Goal: Browse casually: Explore the website without a specific task or goal

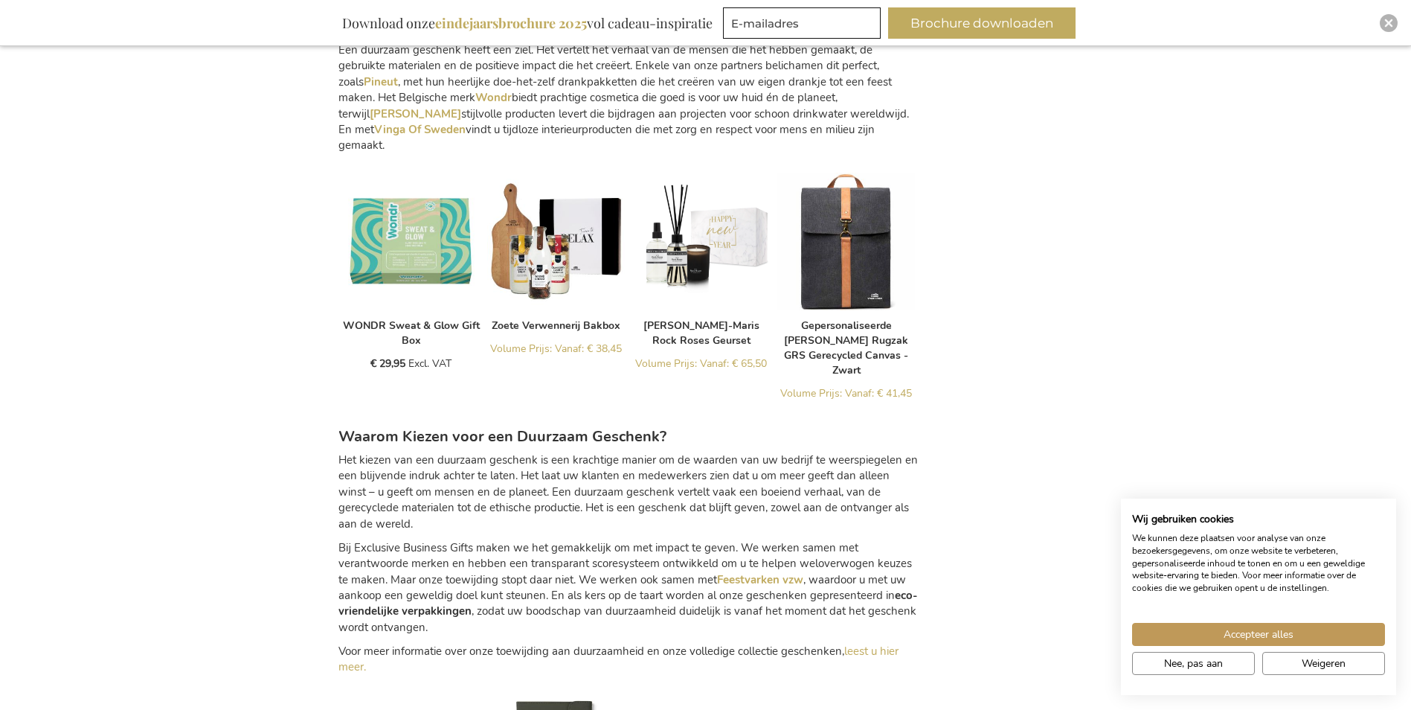
scroll to position [1832, 0]
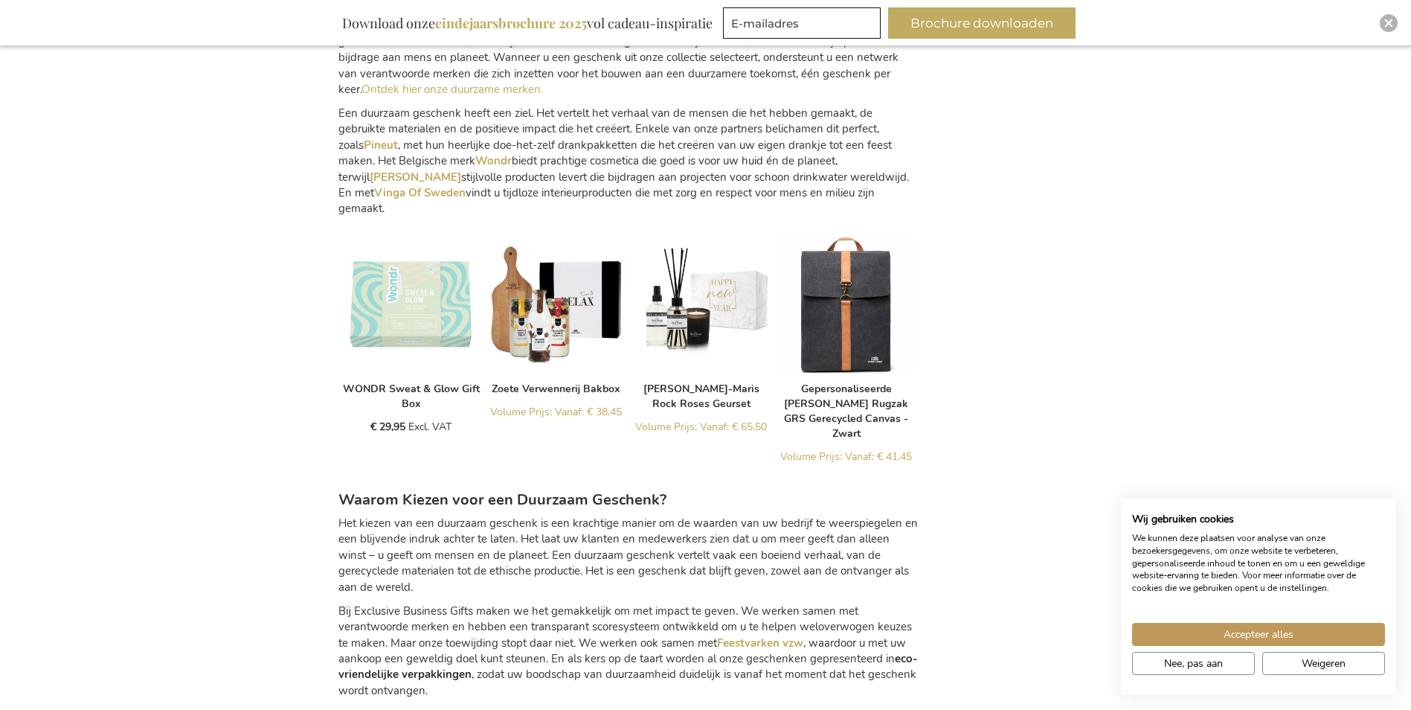
click at [426, 299] on img at bounding box center [411, 305] width 138 height 138
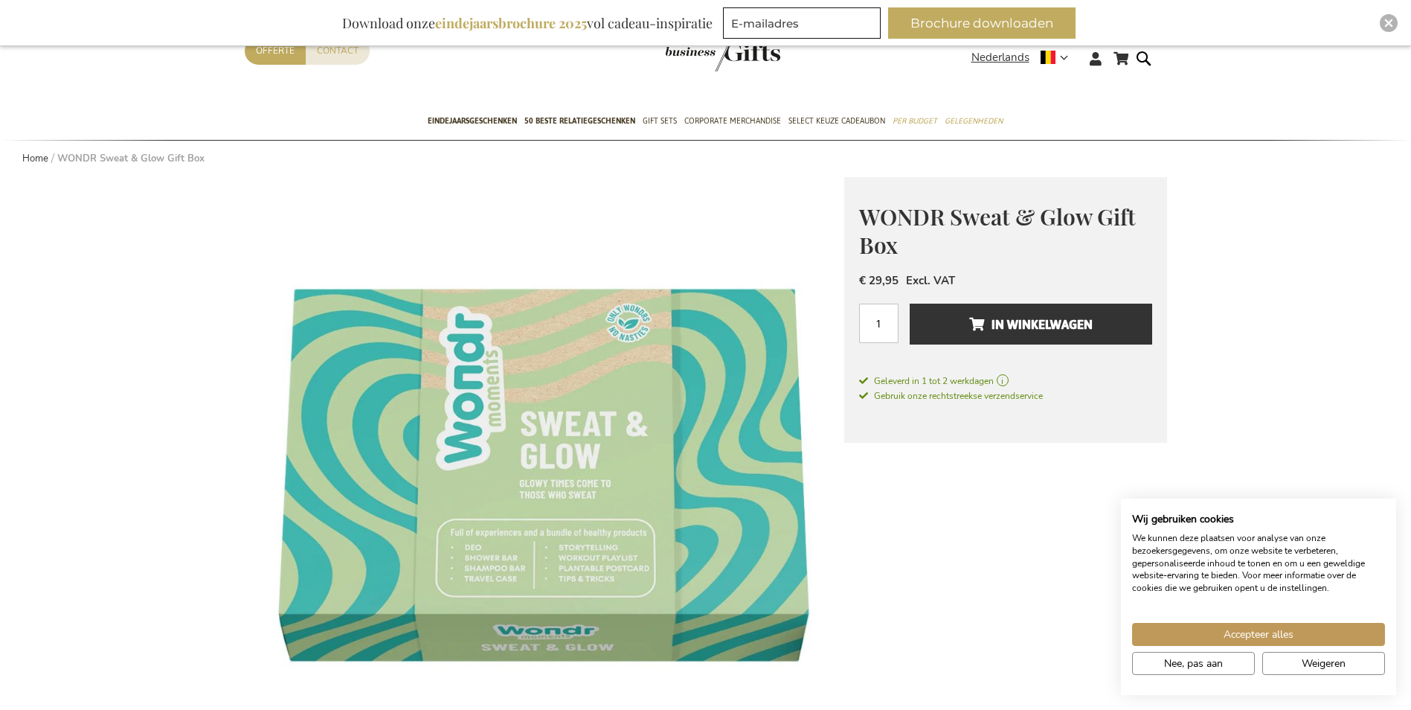
scroll to position [521, 0]
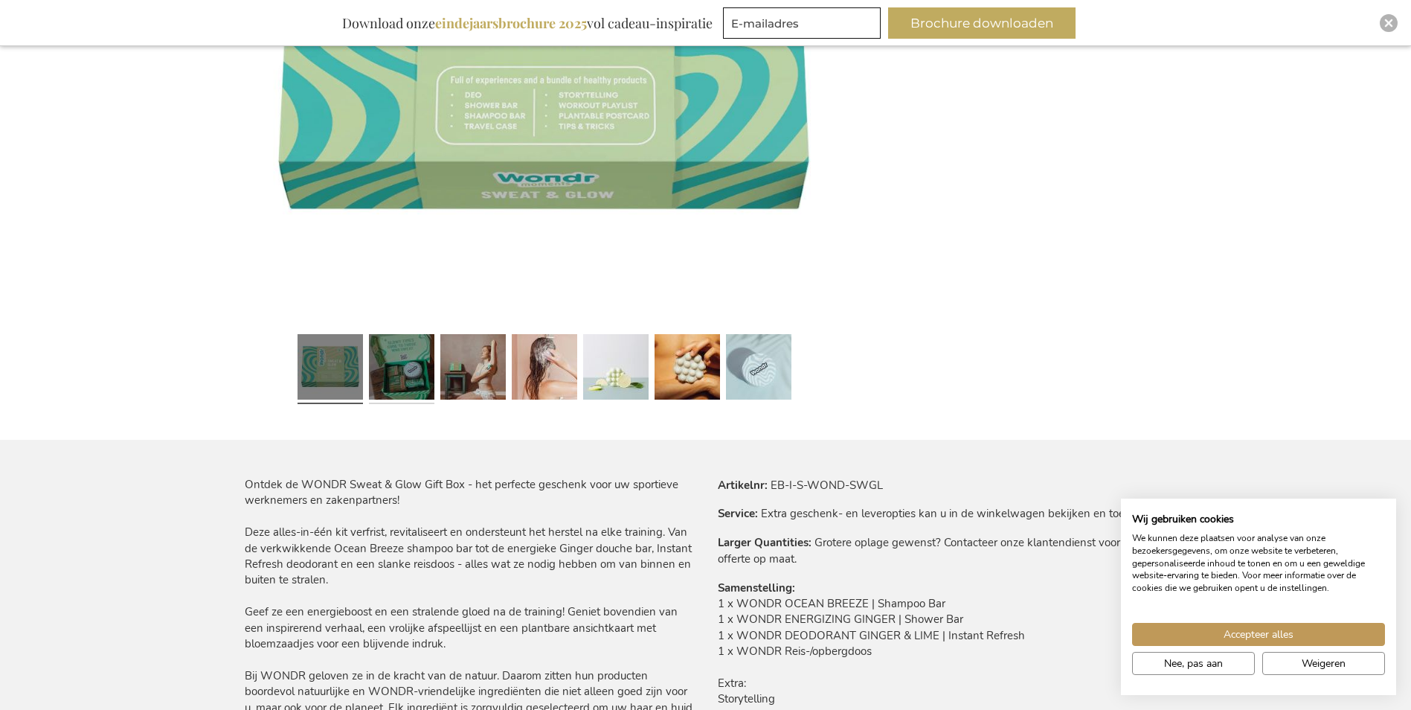
click at [415, 370] on link at bounding box center [401, 369] width 65 height 82
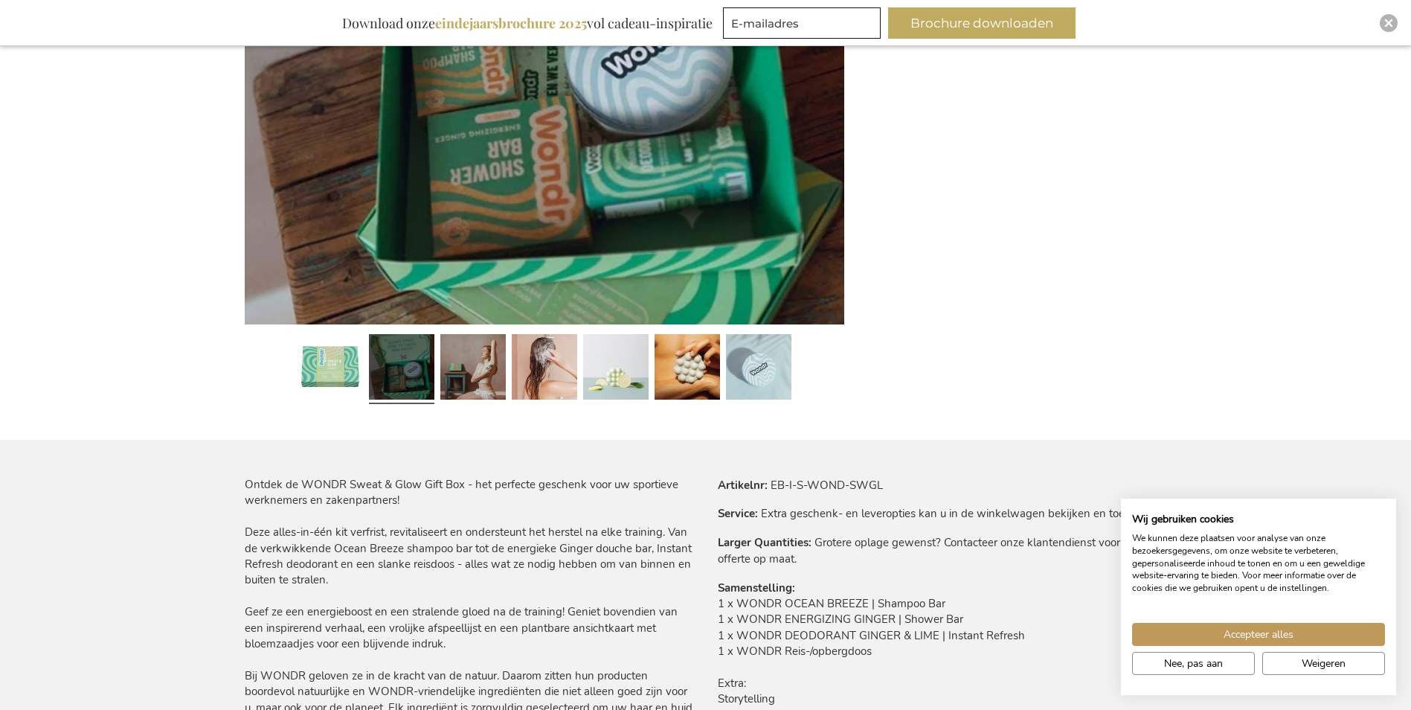
scroll to position [446, 0]
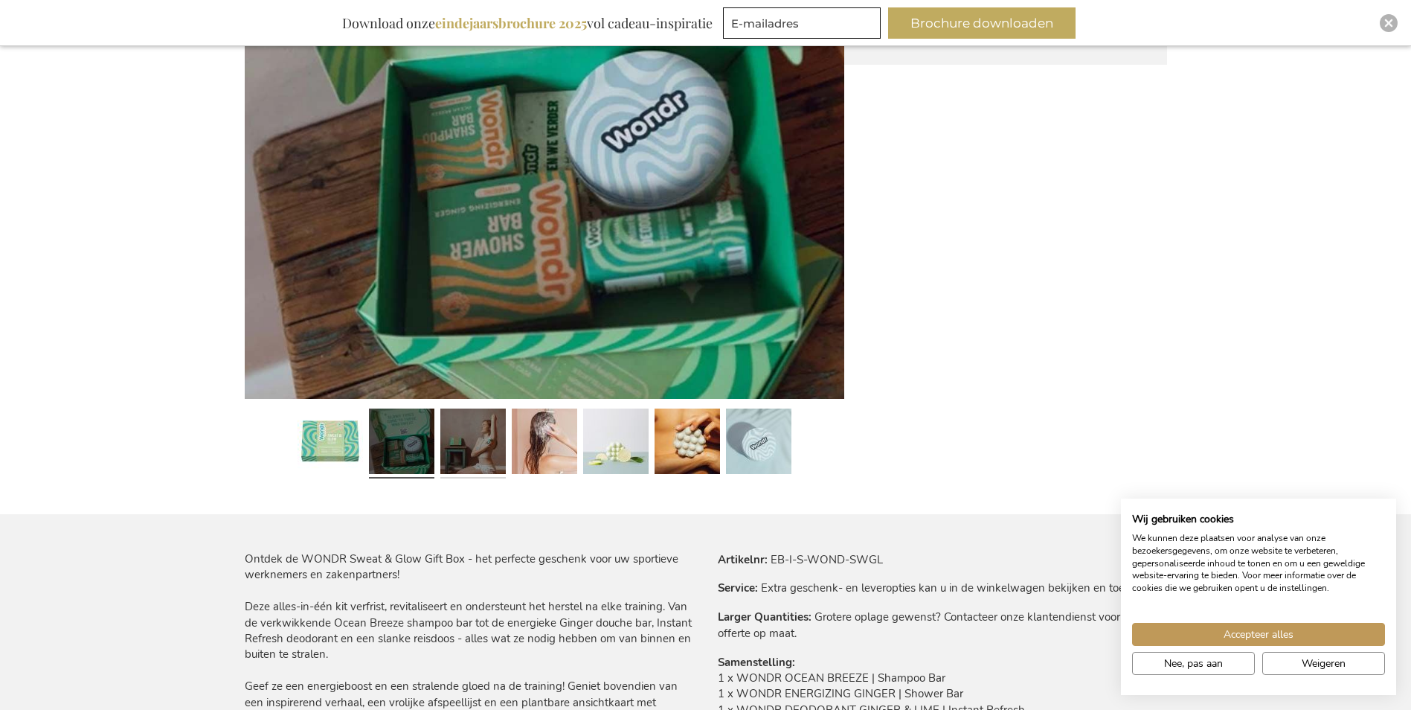
click at [494, 427] on link at bounding box center [472, 443] width 65 height 82
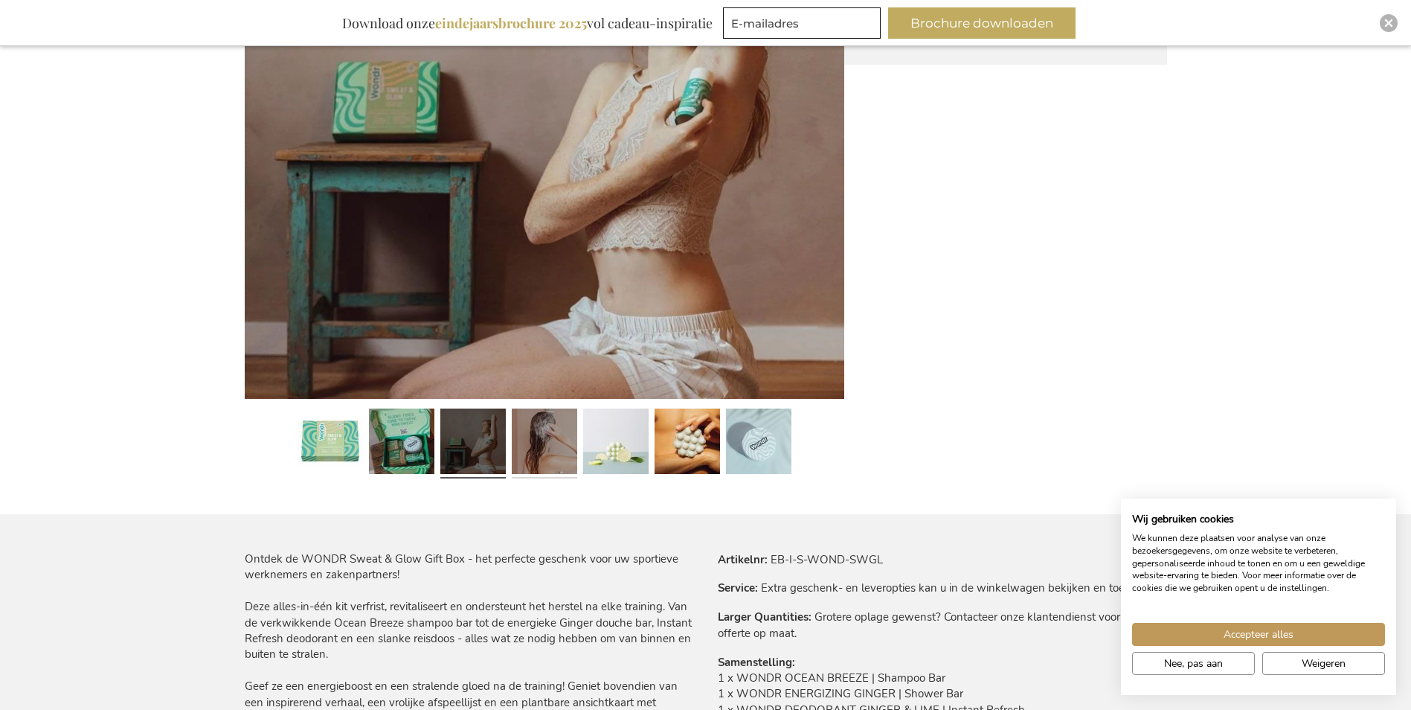
click at [539, 445] on link at bounding box center [544, 443] width 65 height 82
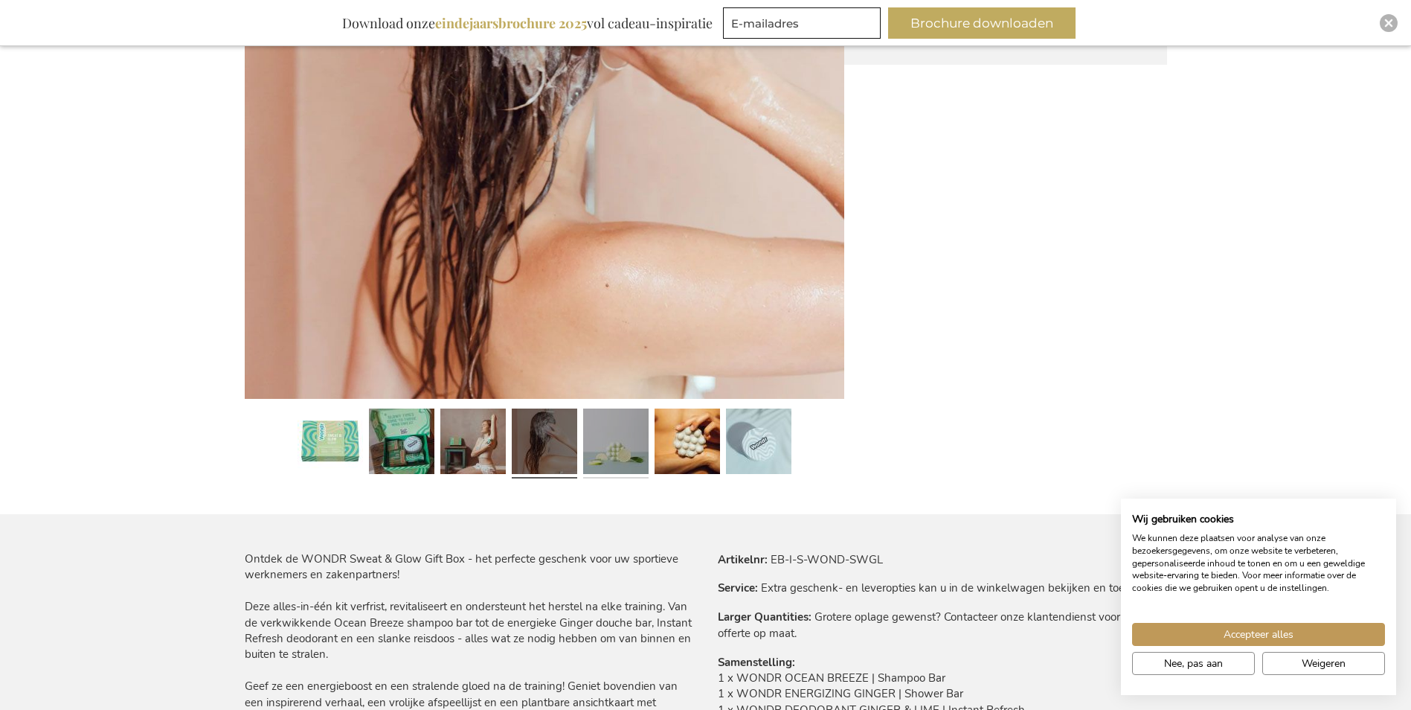
click at [598, 442] on link at bounding box center [615, 443] width 65 height 82
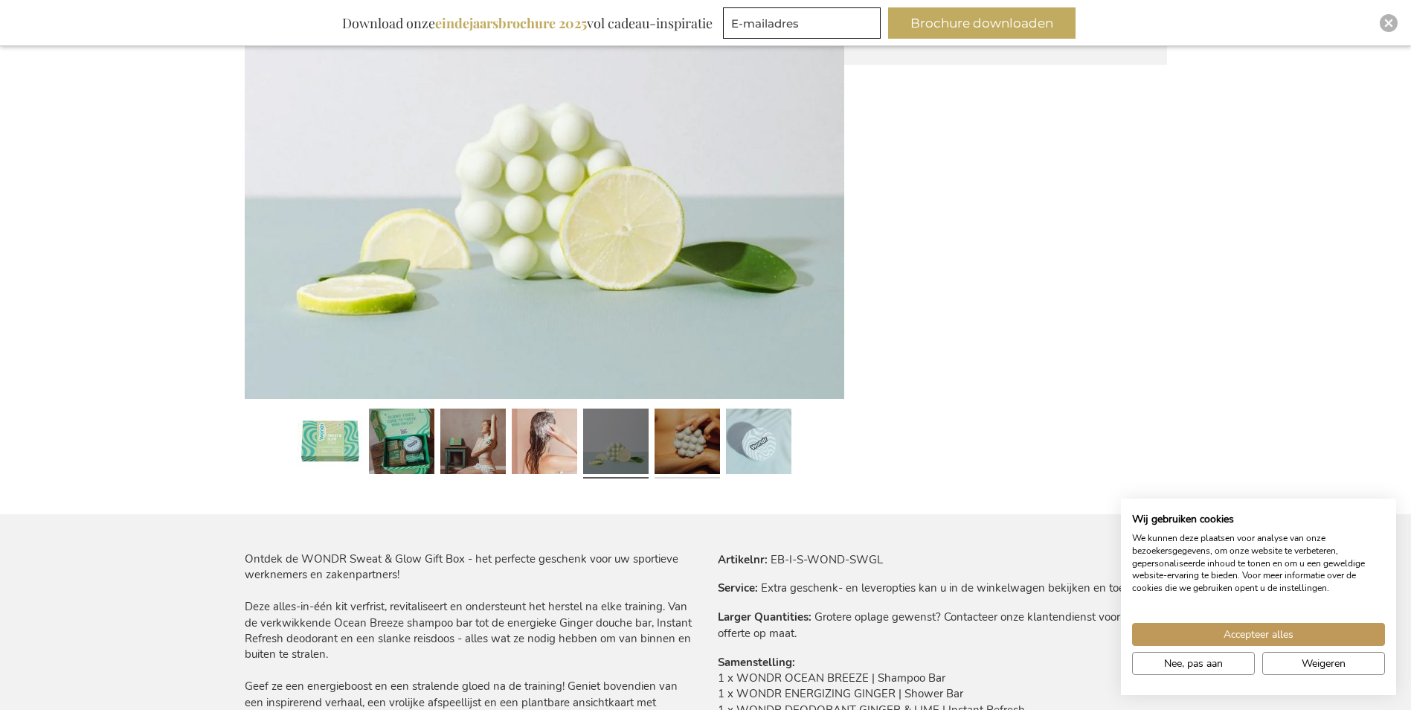
click at [655, 453] on link at bounding box center [687, 443] width 65 height 82
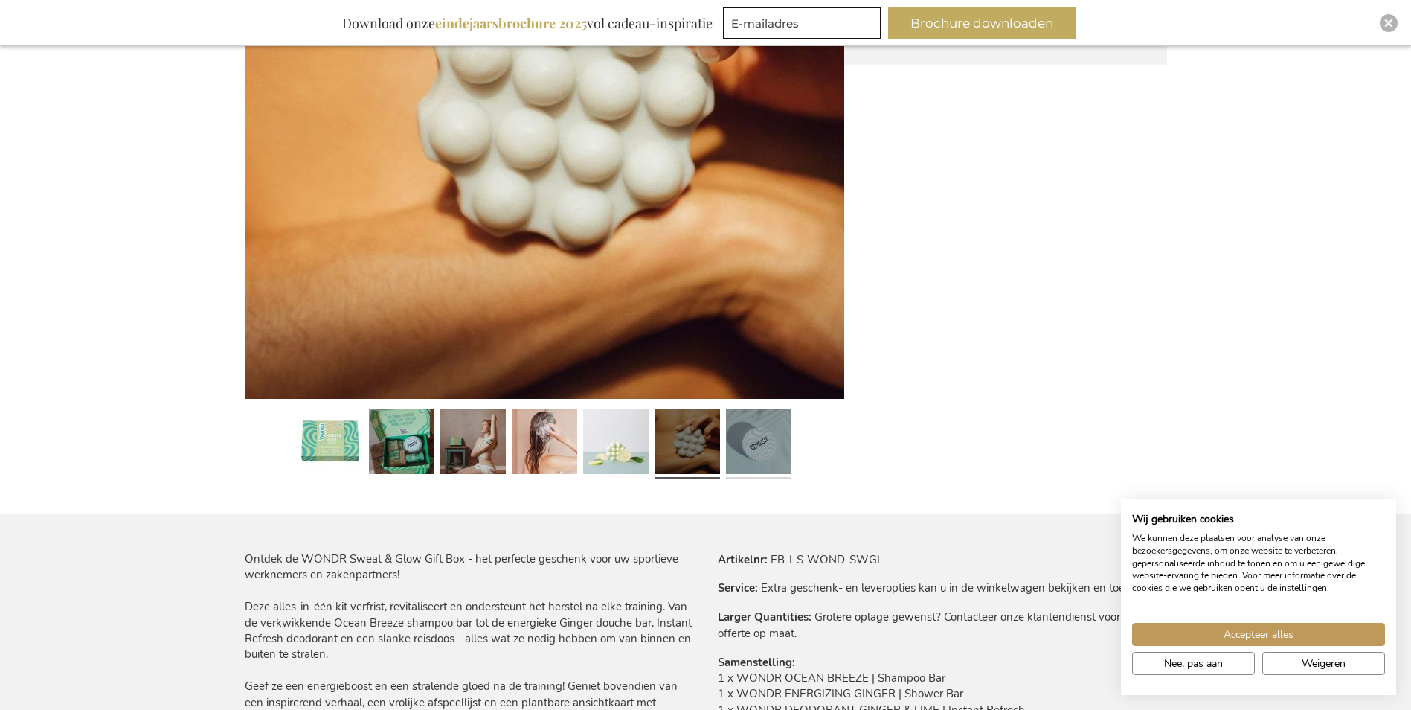
click at [750, 434] on link at bounding box center [758, 443] width 65 height 82
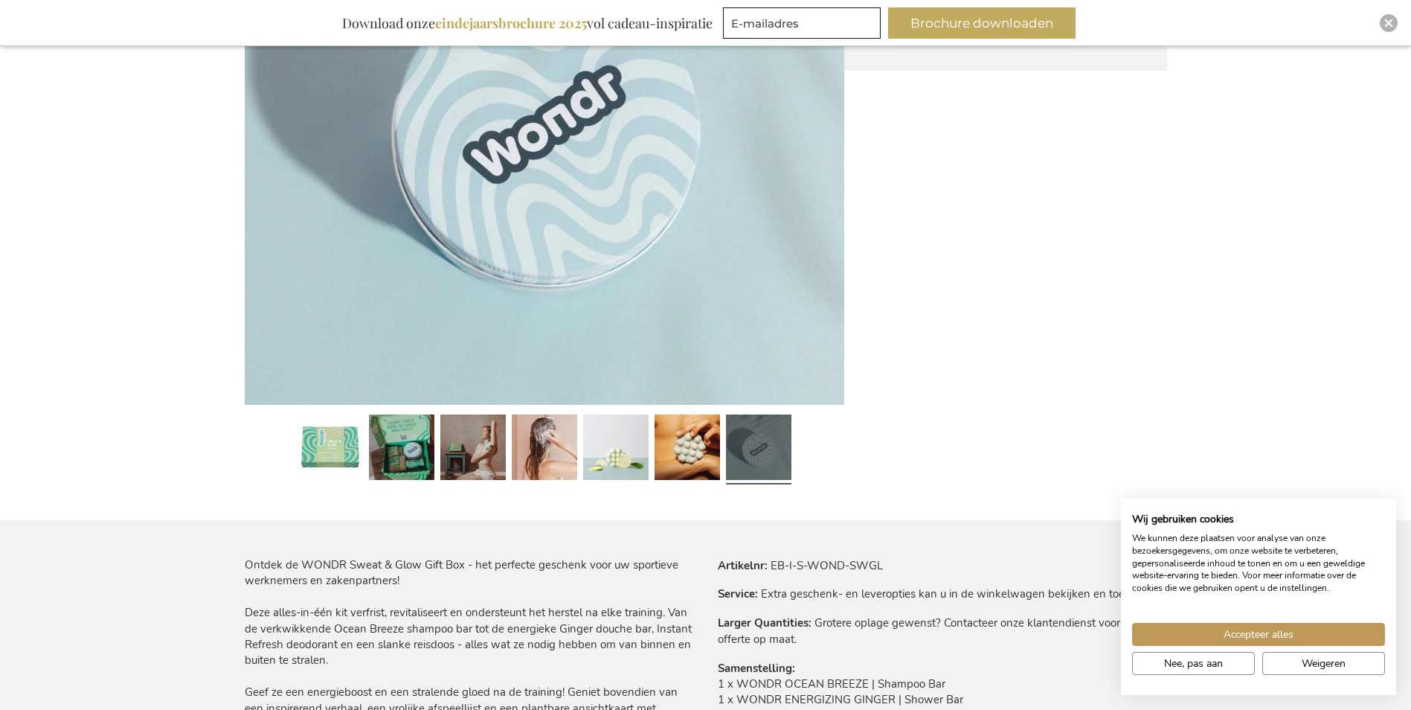
scroll to position [521, 0]
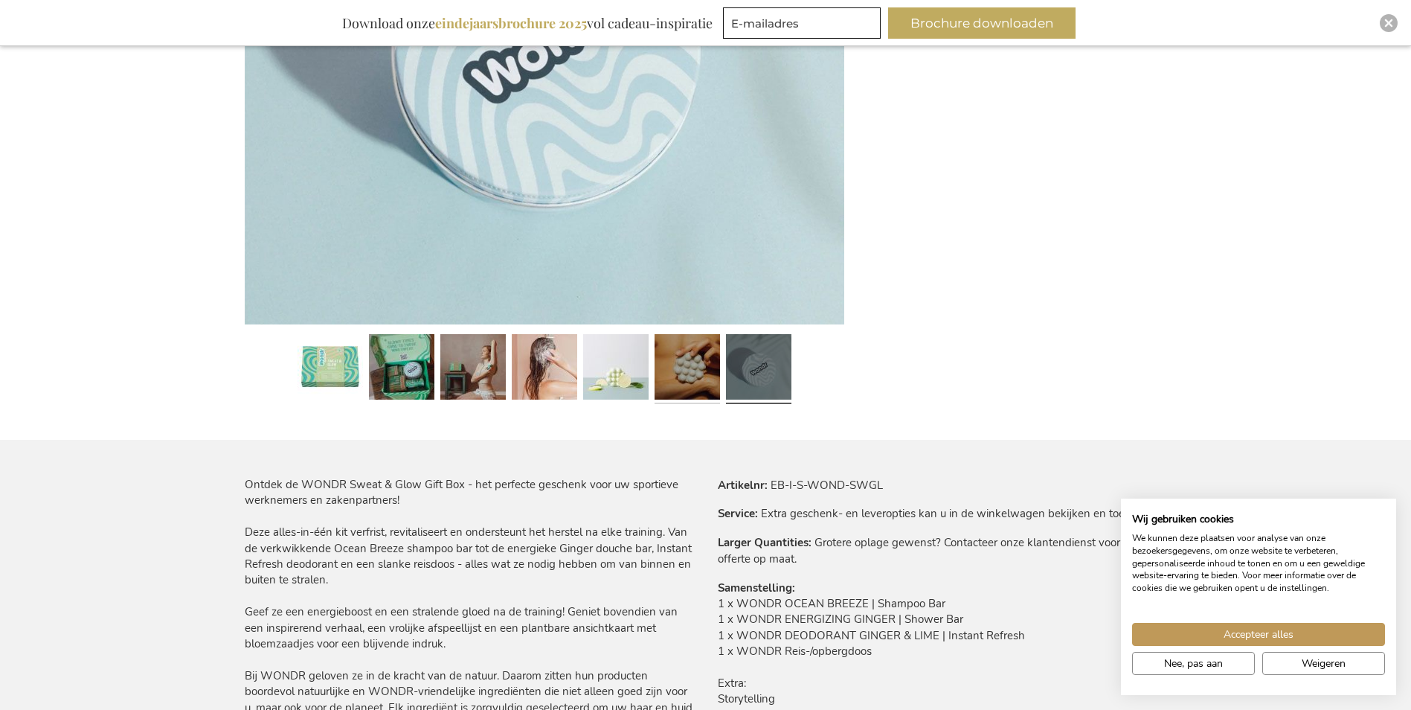
click at [675, 365] on link at bounding box center [687, 369] width 65 height 82
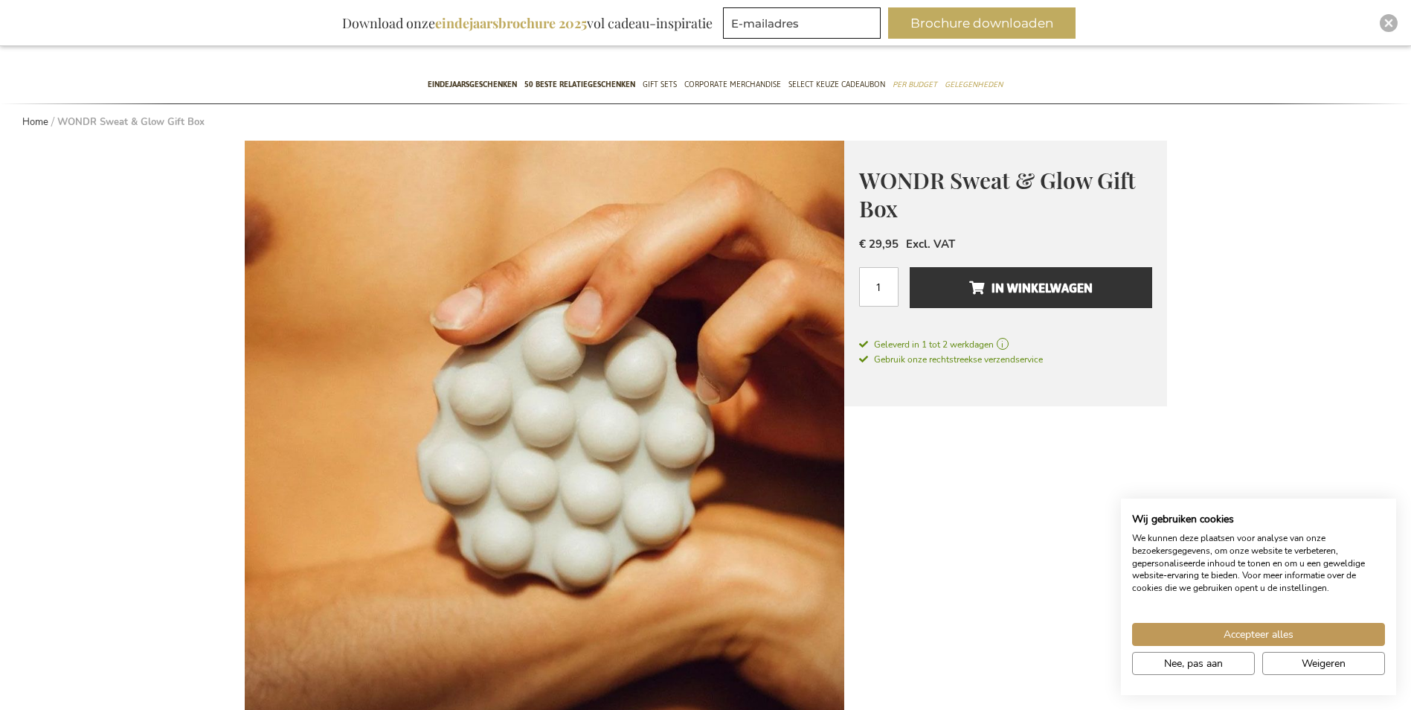
scroll to position [0, 0]
